Goal: Task Accomplishment & Management: Manage account settings

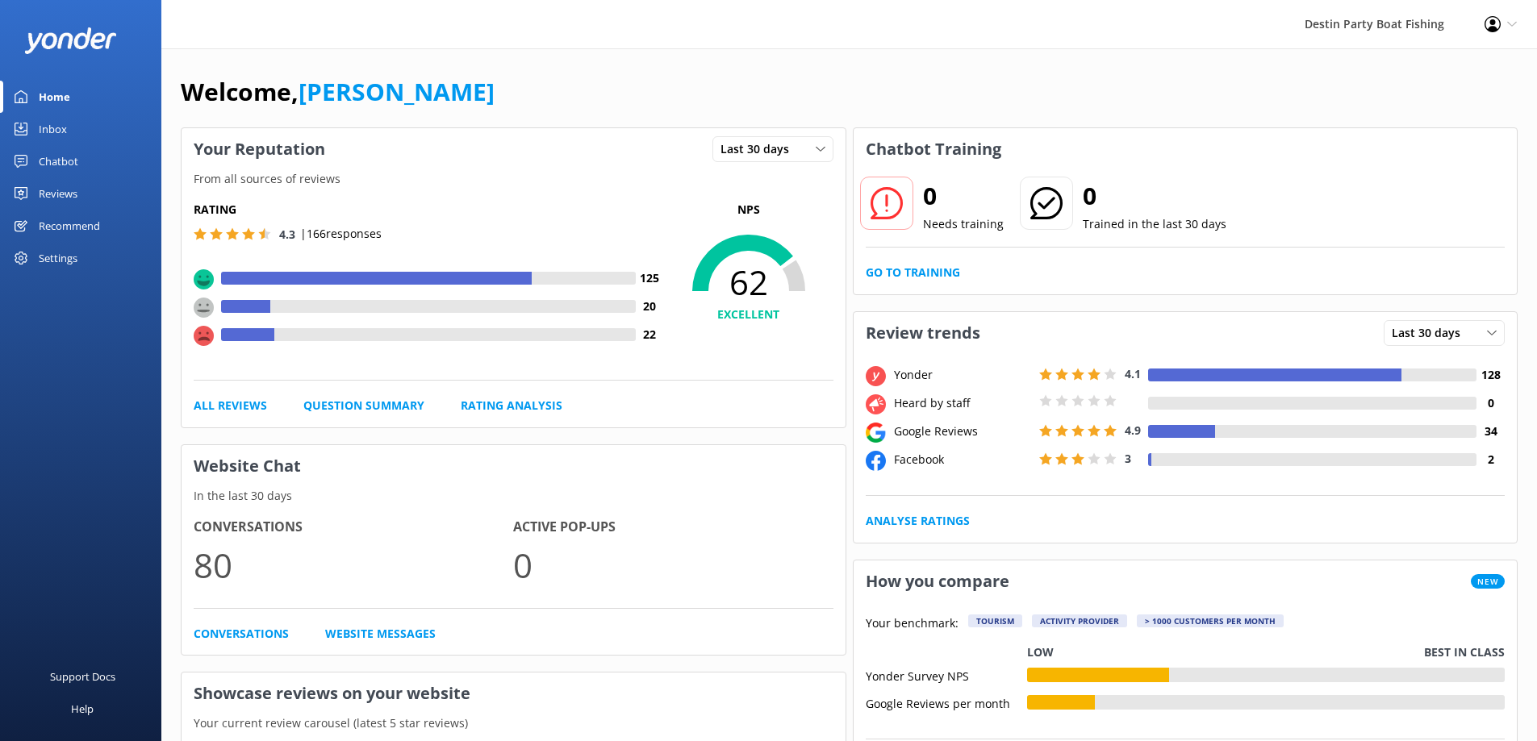
click at [54, 138] on div "Inbox" at bounding box center [53, 129] width 28 height 32
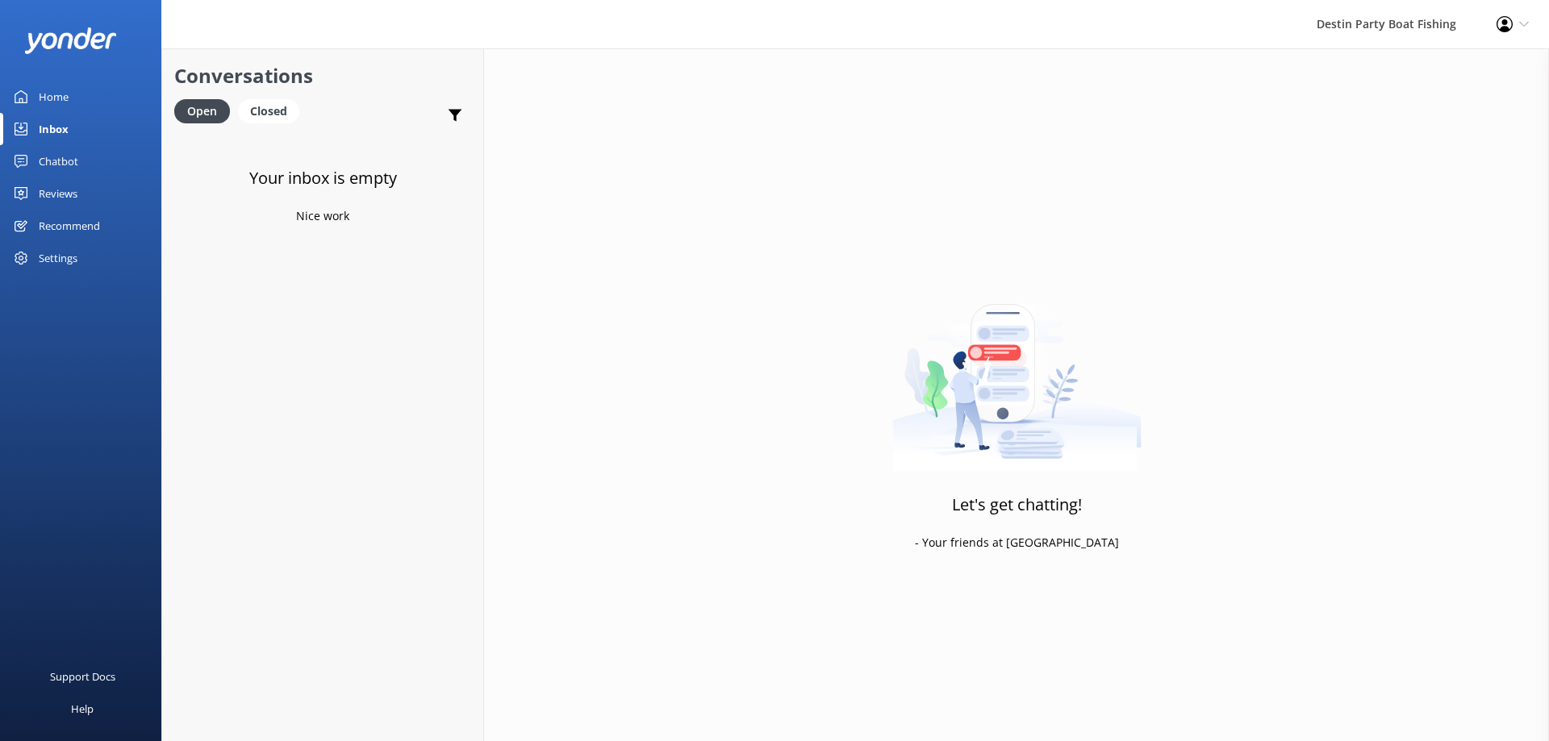
click at [52, 191] on div "Reviews" at bounding box center [58, 193] width 39 height 32
